Goal: Task Accomplishment & Management: Manage account settings

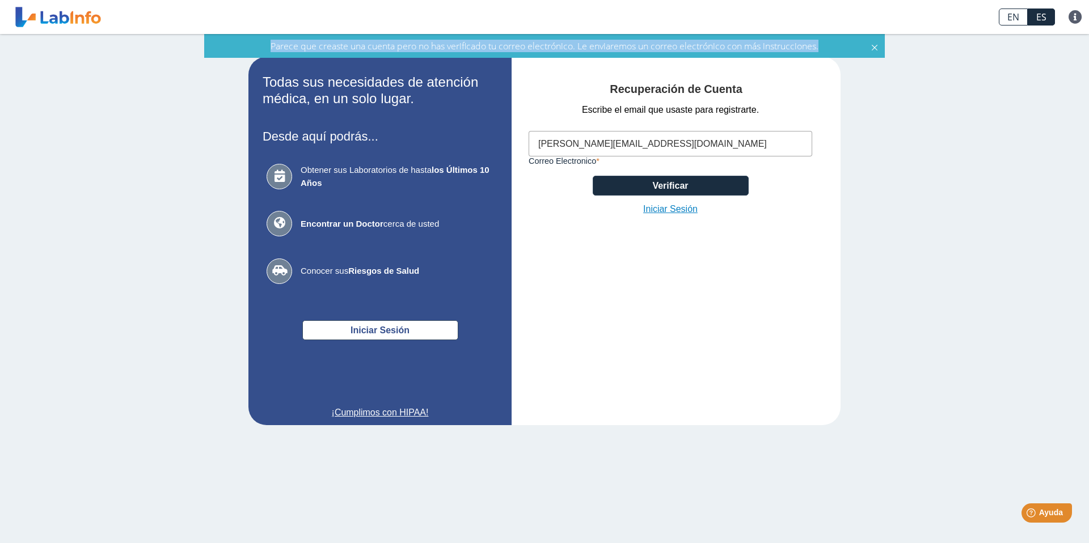
click at [666, 208] on link "Iniciar Sesión" at bounding box center [670, 209] width 54 height 14
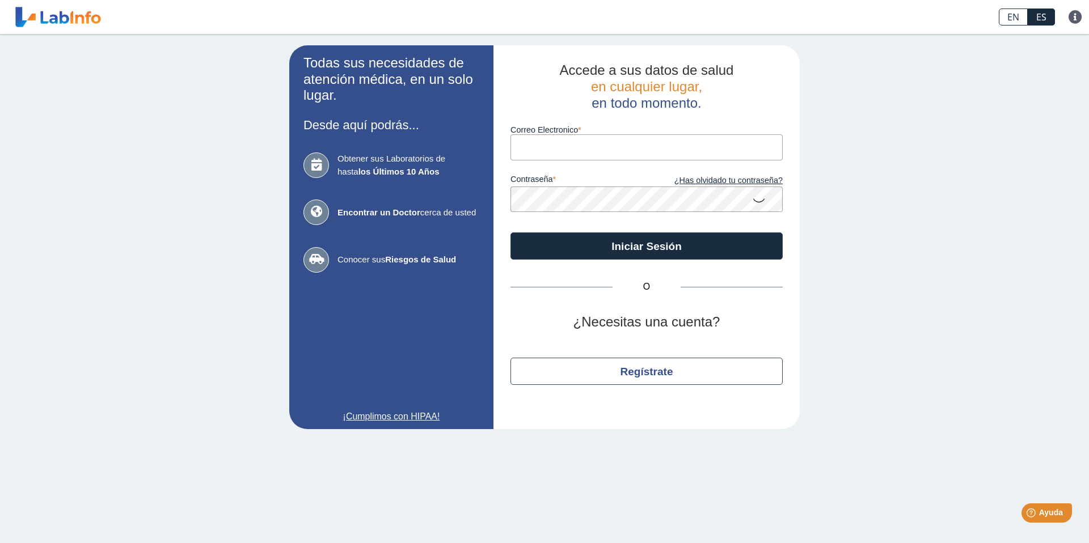
paste input "[EMAIL_ADDRESS][DOMAIN_NAME]"
type input "[EMAIL_ADDRESS][DOMAIN_NAME]"
click at [510, 233] on button "Iniciar Sesión" at bounding box center [646, 246] width 272 height 27
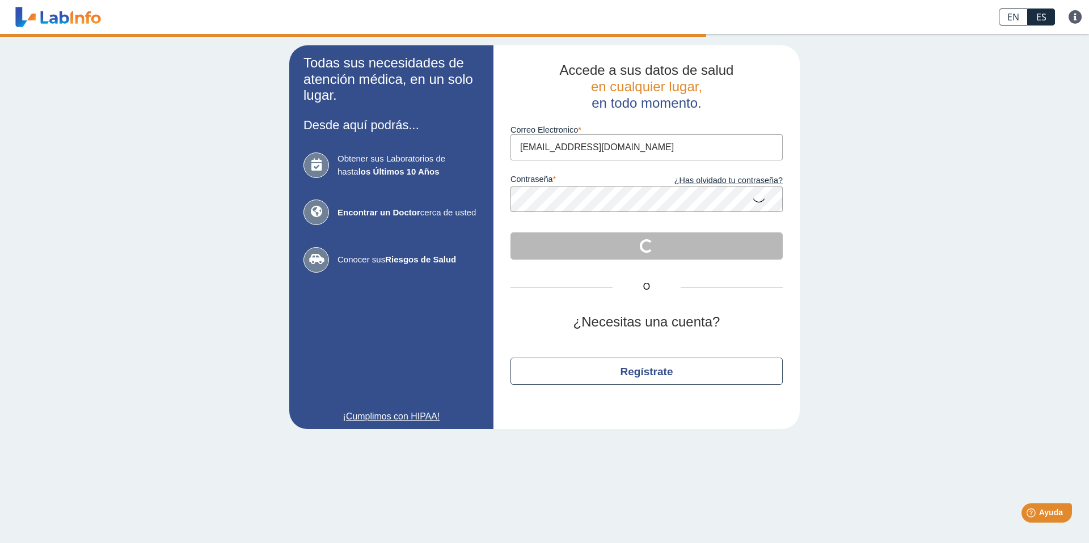
click at [760, 199] on icon at bounding box center [759, 200] width 14 height 22
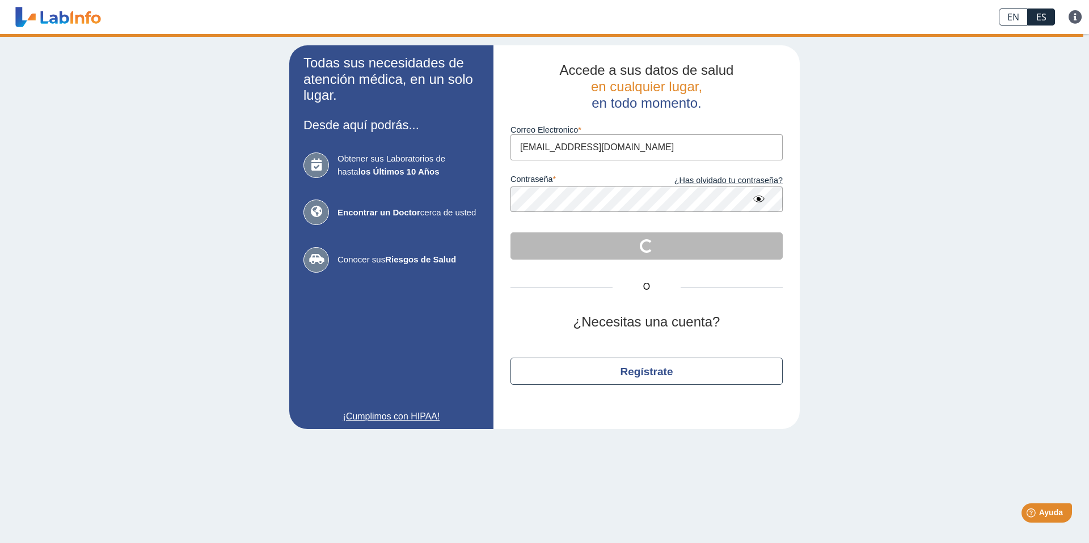
click at [497, 195] on div "Accede a sus datos de salud en cualquier lugar, en todo momento. Correo Electro…" at bounding box center [646, 237] width 306 height 384
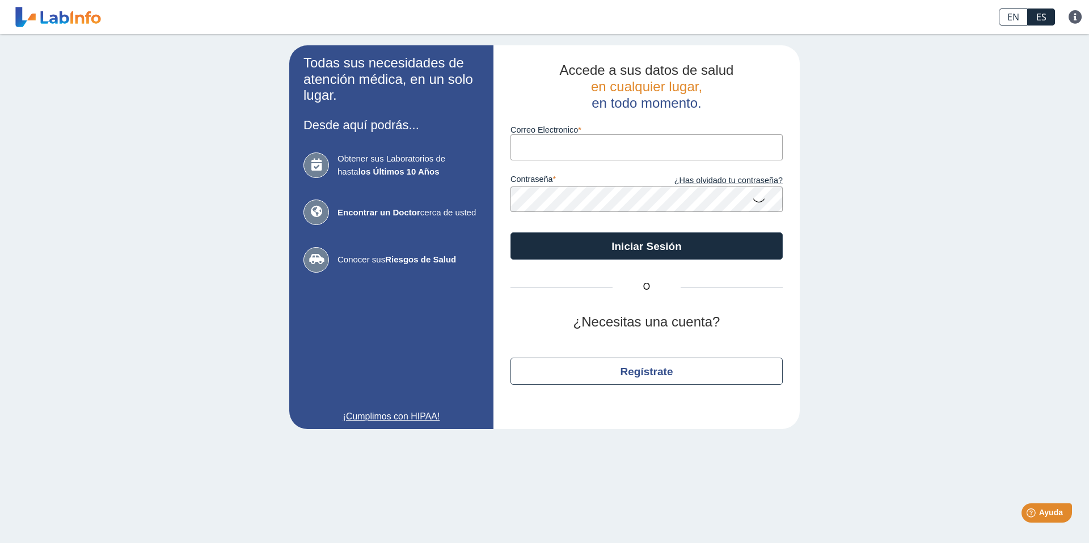
paste input "[EMAIL_ADDRESS][DOMAIN_NAME]"
type input "[EMAIL_ADDRESS][DOMAIN_NAME]"
click at [510, 233] on button "Iniciar Sesión" at bounding box center [646, 246] width 272 height 27
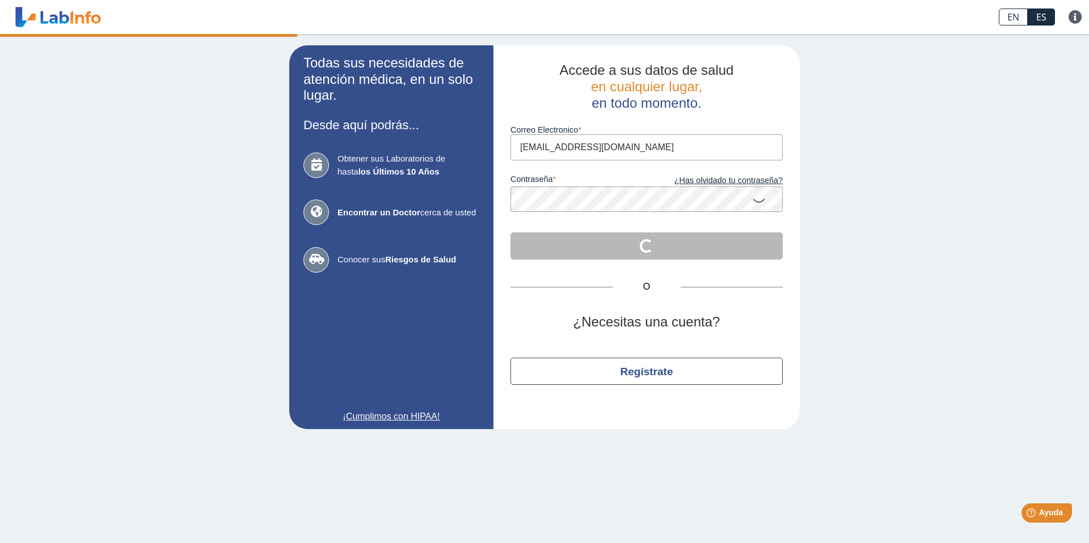
click at [758, 200] on icon at bounding box center [759, 200] width 14 height 22
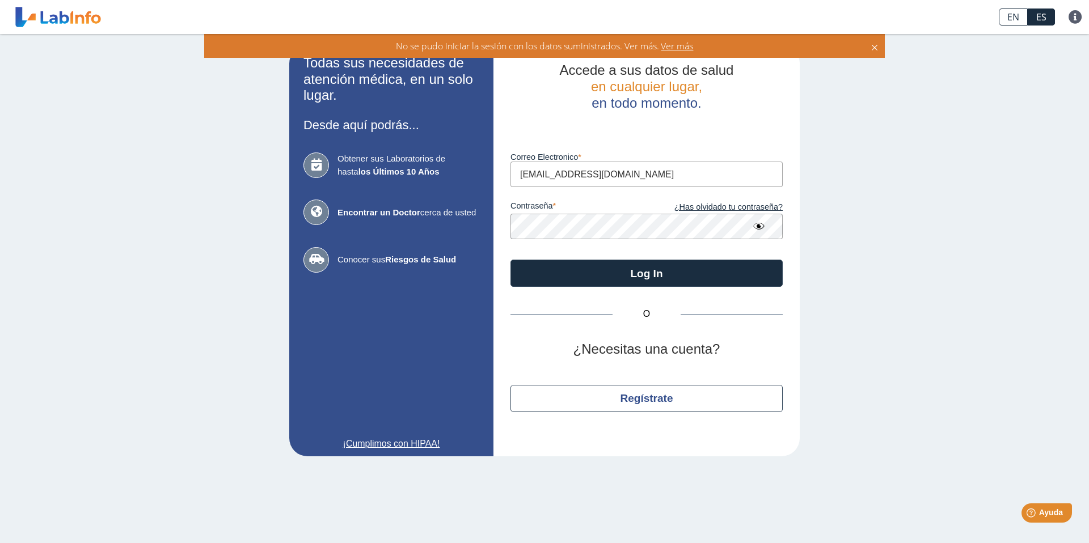
click at [877, 49] on icon at bounding box center [874, 46] width 9 height 12
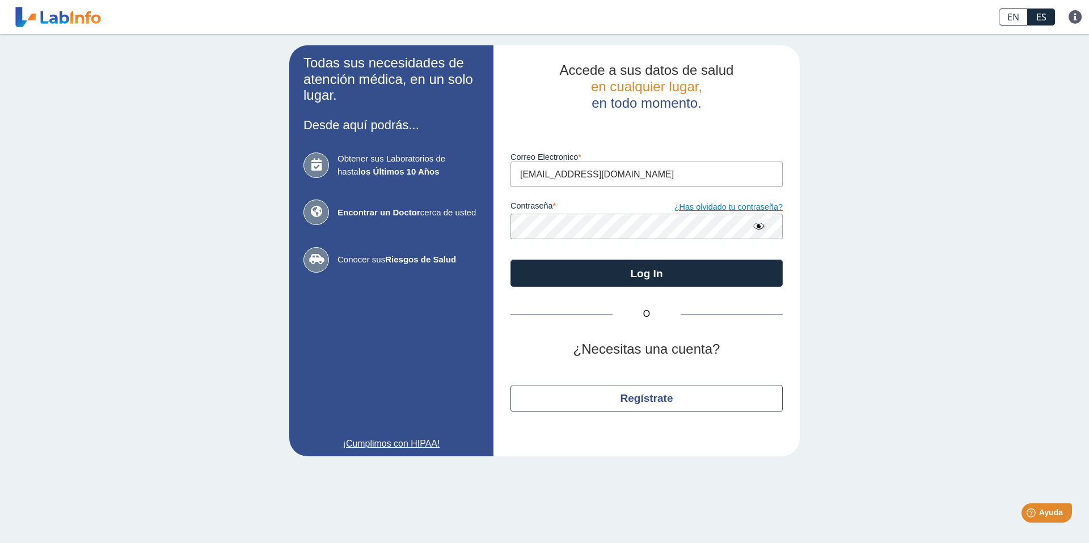
click at [741, 210] on link "¿Has olvidado tu contraseña?" at bounding box center [714, 207] width 136 height 12
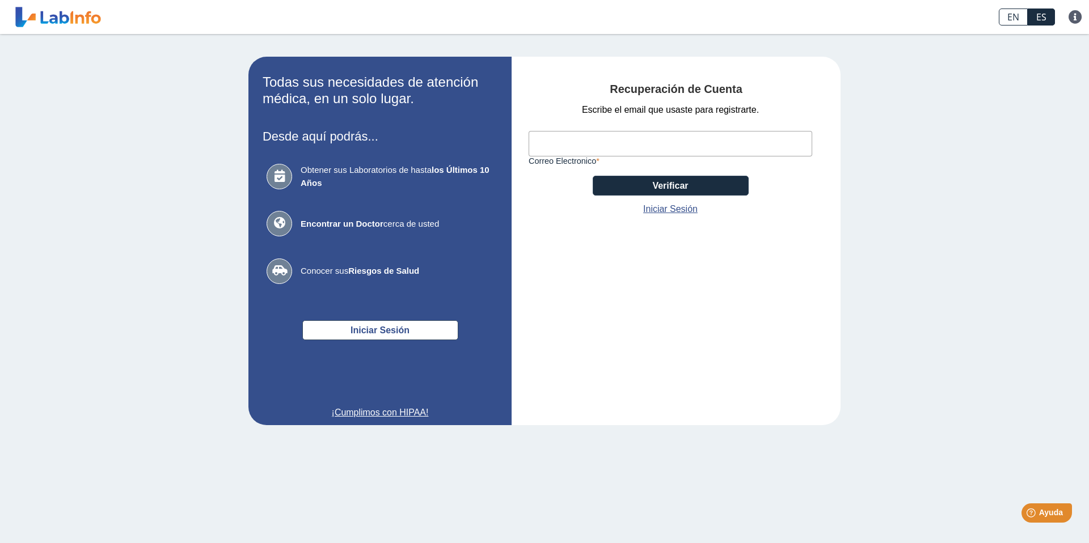
paste input "[EMAIL_ADDRESS][DOMAIN_NAME]"
type input "[EMAIL_ADDRESS][DOMAIN_NAME]"
click at [675, 193] on button "Verificar" at bounding box center [671, 186] width 156 height 20
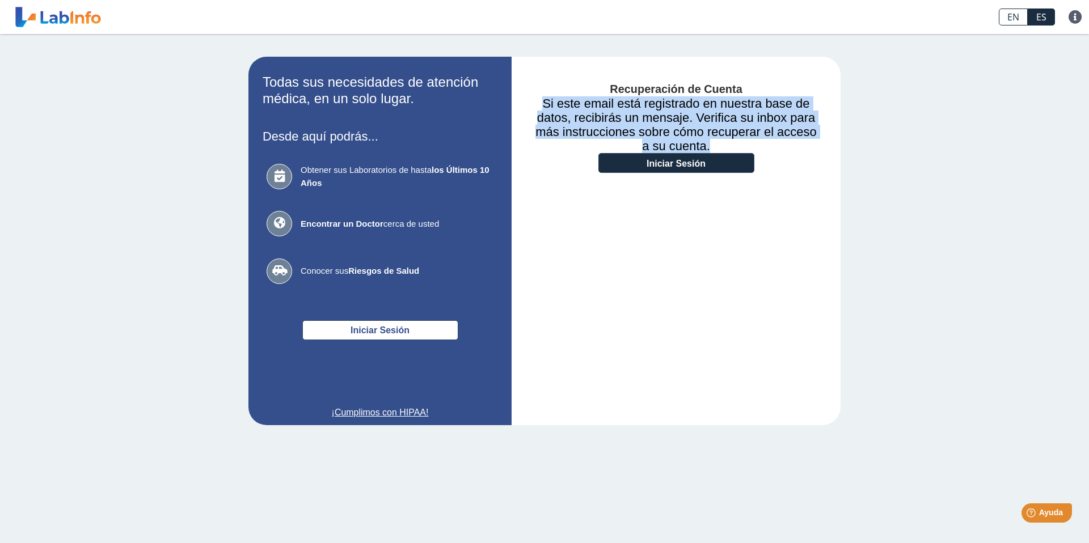
drag, startPoint x: 704, startPoint y: 144, endPoint x: 553, endPoint y: 104, distance: 156.5
click at [553, 104] on h3 "Si este email está registrado en nuestra base de datos, recibirás un mensaje. V…" at bounding box center [676, 124] width 295 height 57
copy h3 "Si este email está registrado en nuestra base de datos, recibirás un mensaje. V…"
click at [695, 170] on link "Iniciar Sesión" at bounding box center [676, 163] width 156 height 20
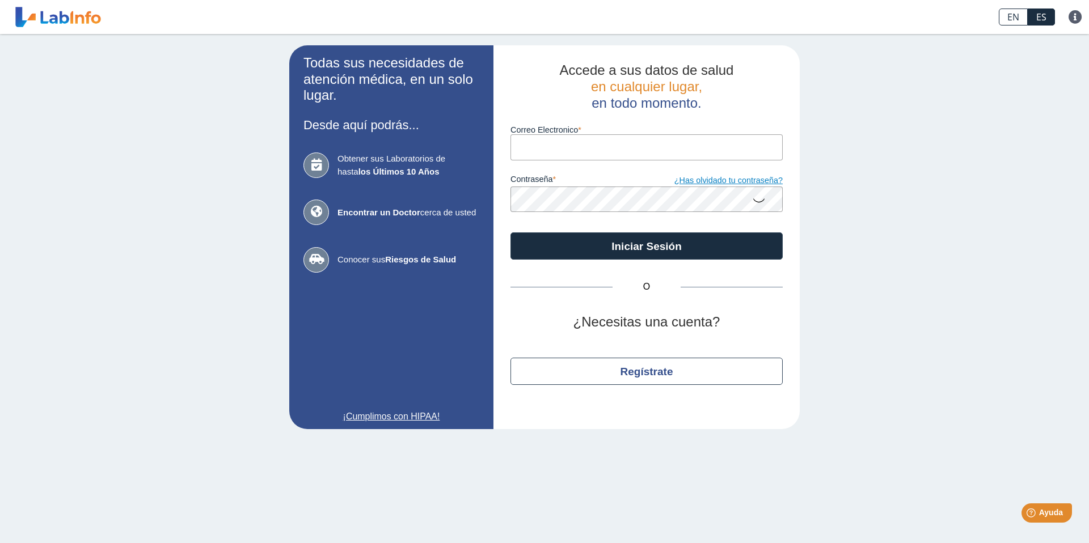
click at [733, 183] on link "¿Has olvidado tu contraseña?" at bounding box center [714, 181] width 136 height 12
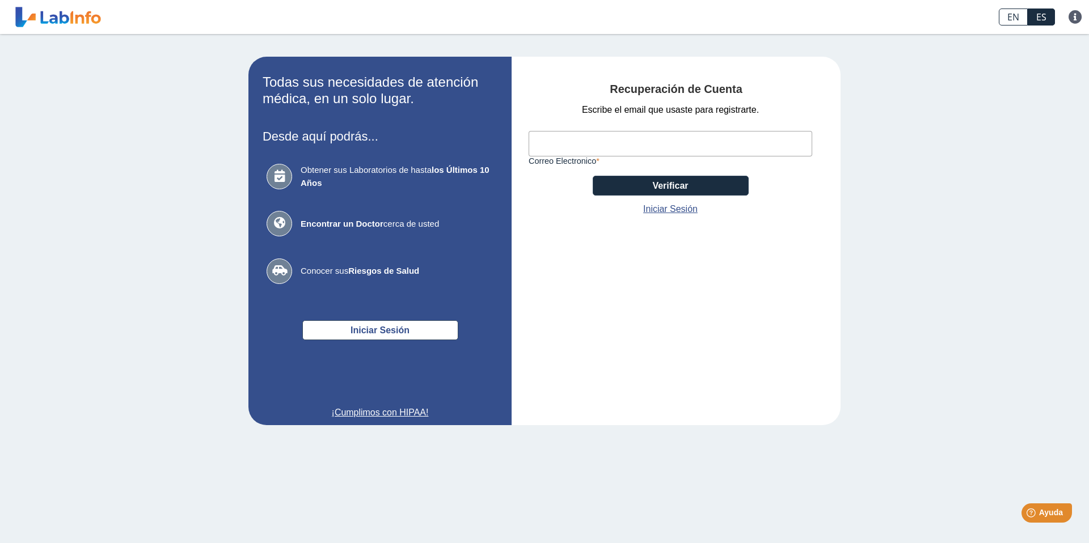
paste input "wvazquez61@gmail.com"
type input "wvazquez61@gmail.com"
click at [716, 183] on button "Verificar" at bounding box center [671, 186] width 156 height 20
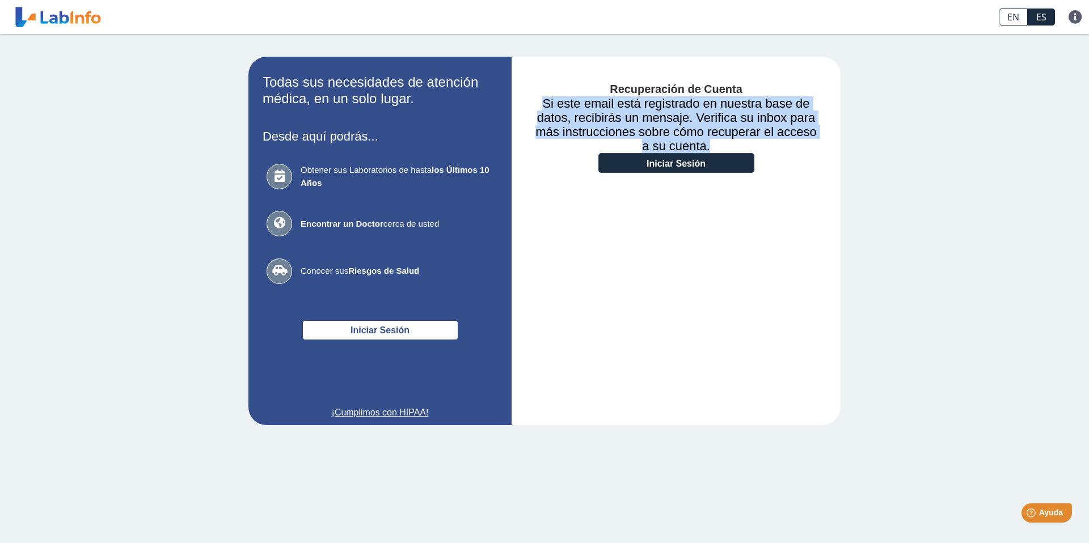
drag, startPoint x: 708, startPoint y: 147, endPoint x: 545, endPoint y: 103, distance: 168.7
click at [542, 104] on h3 "Si este email está registrado en nuestra base de datos, recibirás un mensaje. V…" at bounding box center [676, 124] width 295 height 57
copy h3 "Si este email está registrado en nuestra base de datos, recibirás un mensaje. V…"
